Goal: Navigation & Orientation: Understand site structure

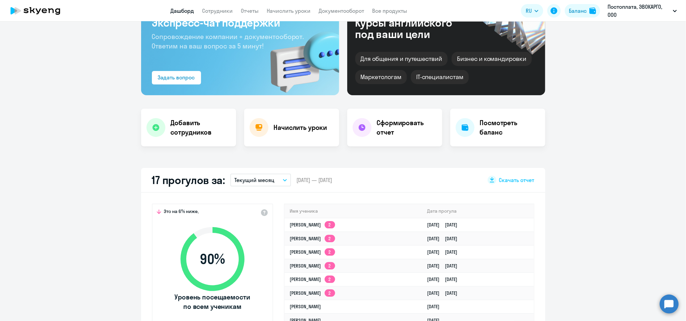
scroll to position [90, 0]
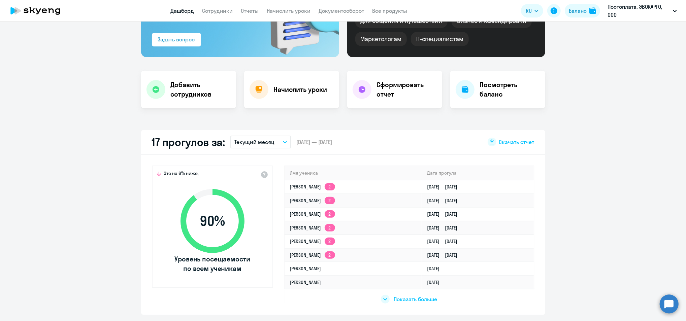
select select "30"
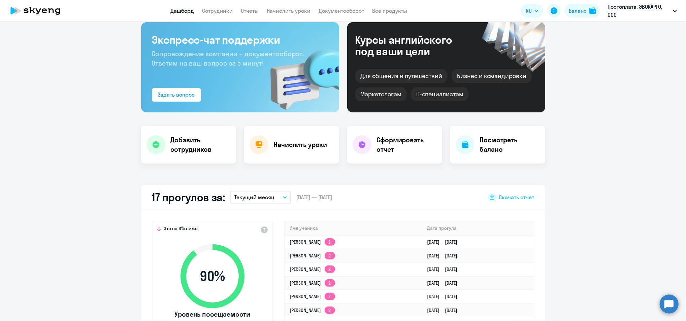
scroll to position [0, 0]
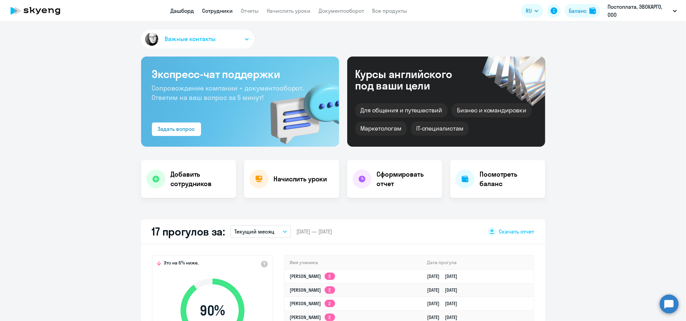
click at [222, 7] on link "Сотрудники" at bounding box center [217, 10] width 31 height 7
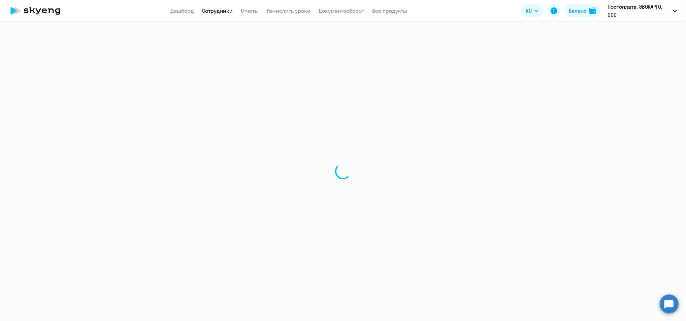
select select "30"
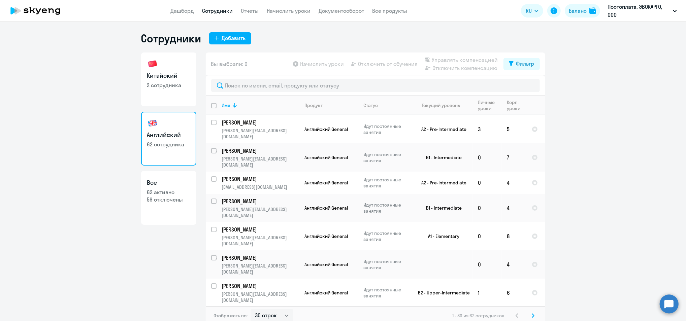
click at [169, 82] on p "2 сотрудника" at bounding box center [168, 84] width 43 height 7
select select "30"
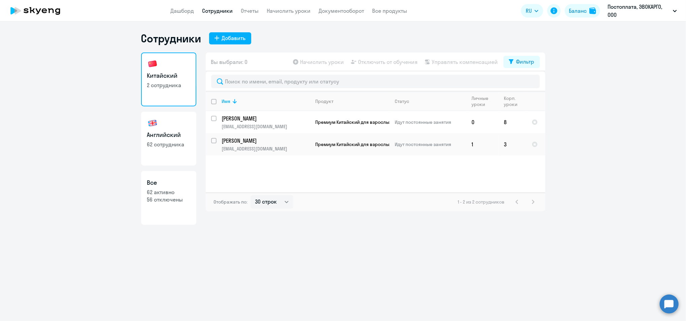
click at [454, 244] on div "Сотрудники Добавить Китайский 2 сотрудника Английский 62 сотрудника Все 62 акти…" at bounding box center [343, 172] width 686 height 300
click at [162, 191] on p "62 активно" at bounding box center [168, 191] width 43 height 7
select select "30"
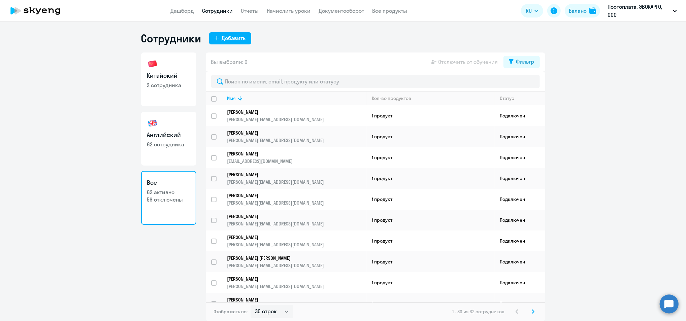
click at [29, 20] on app-header "Дашборд Сотрудники Отчеты Начислить уроки Документооборот Все продукты Дашборд …" at bounding box center [343, 11] width 686 height 22
click at [33, 12] on icon at bounding box center [31, 10] width 5 height 6
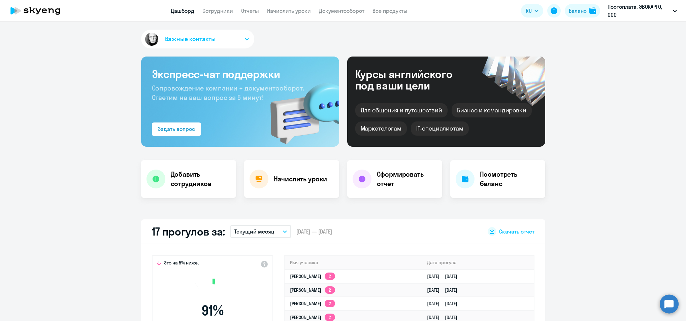
select select "30"
